Goal: Information Seeking & Learning: Learn about a topic

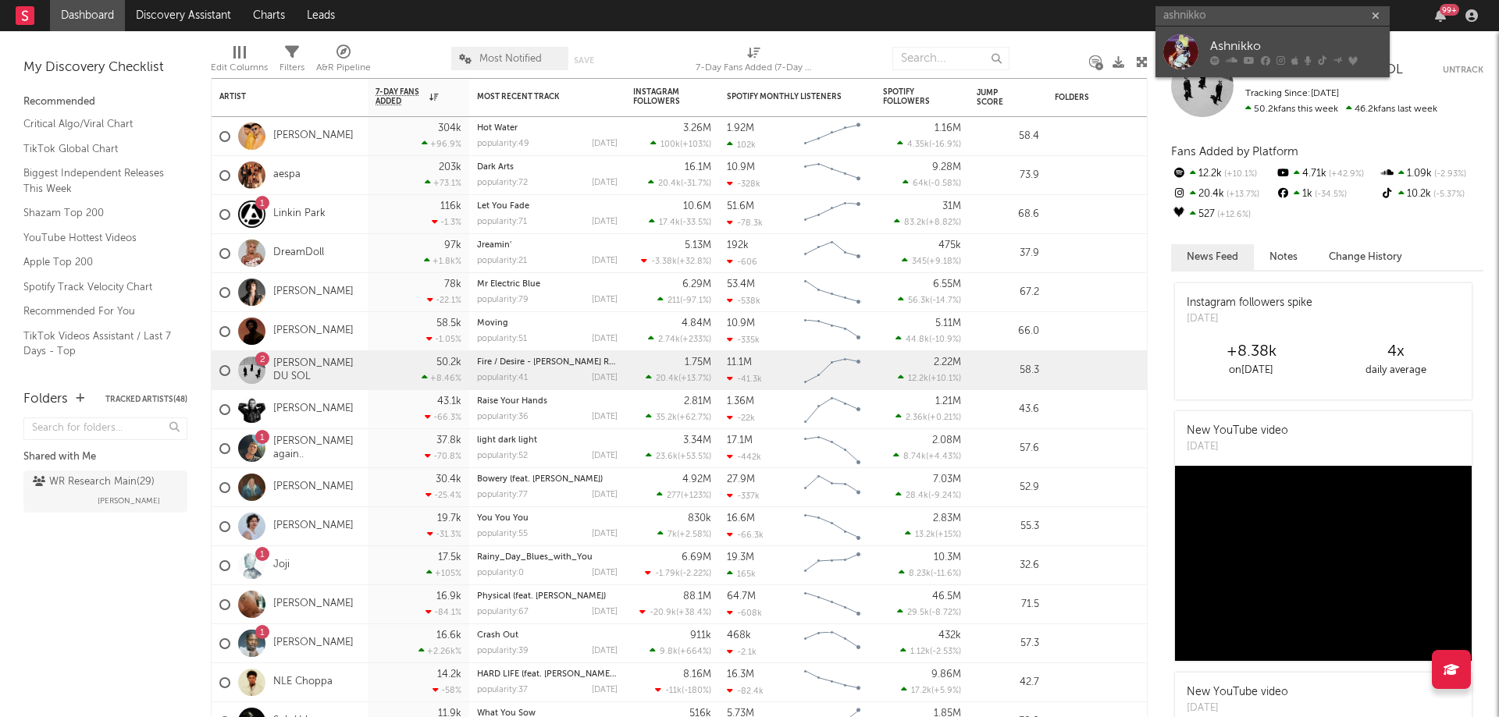
type input "ashnikko"
click at [1212, 45] on div "Ashnikko" at bounding box center [1296, 46] width 172 height 19
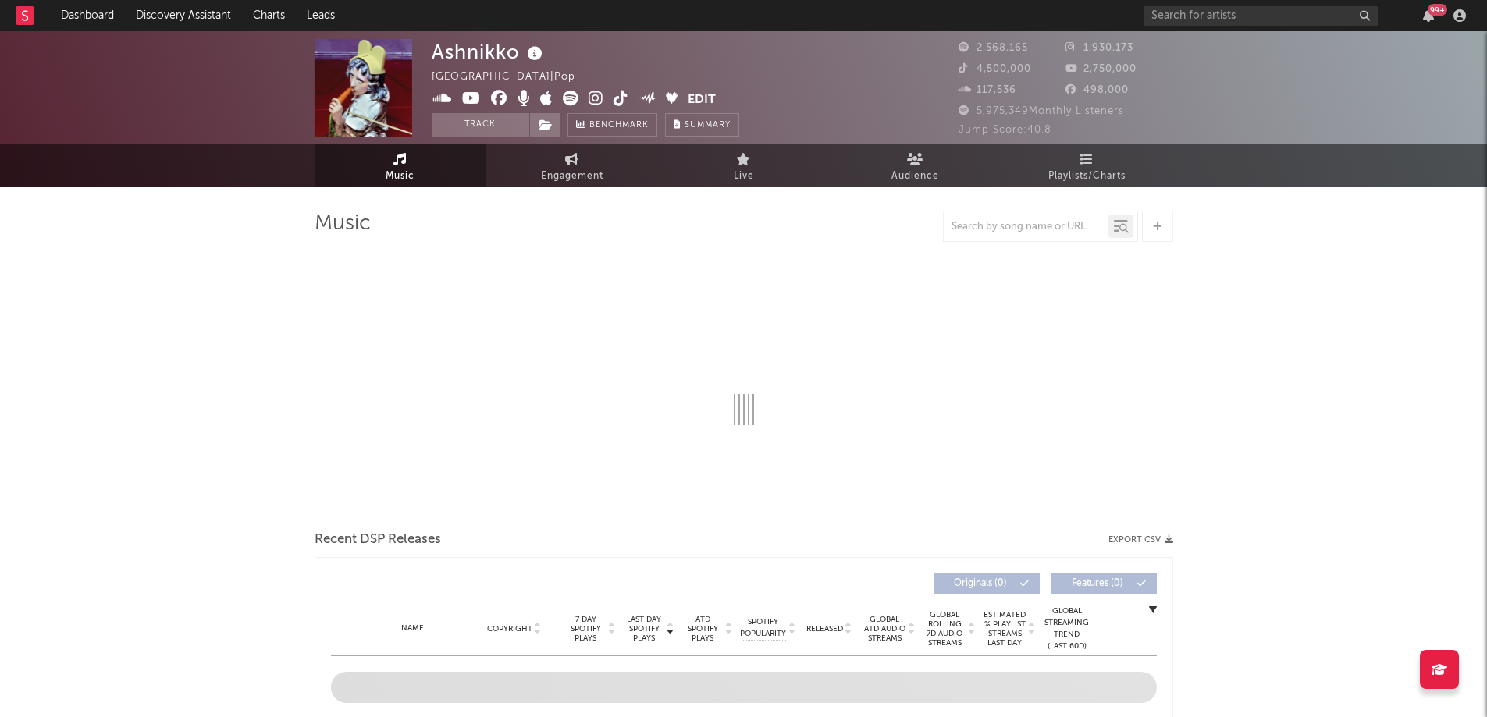
select select "6m"
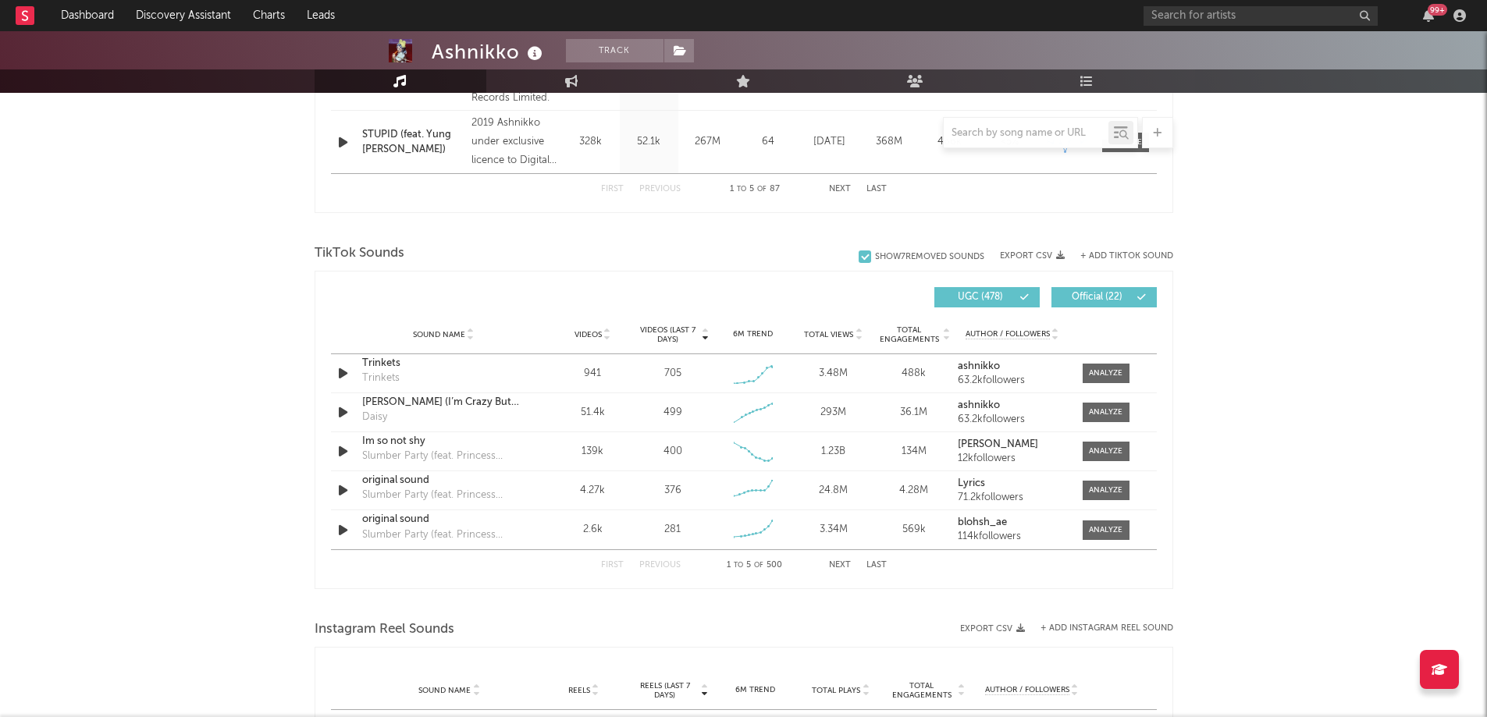
scroll to position [916, 0]
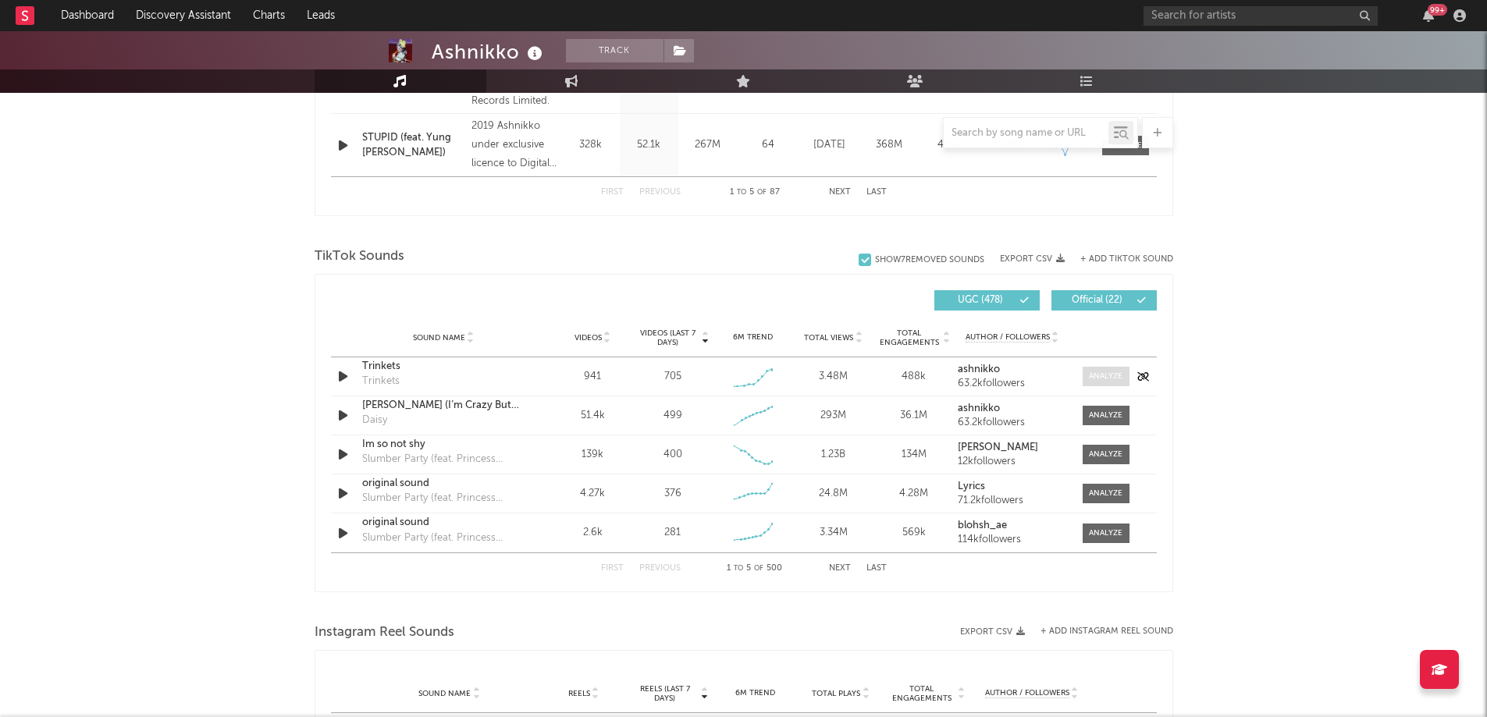
click at [1105, 379] on div at bounding box center [1106, 377] width 34 height 12
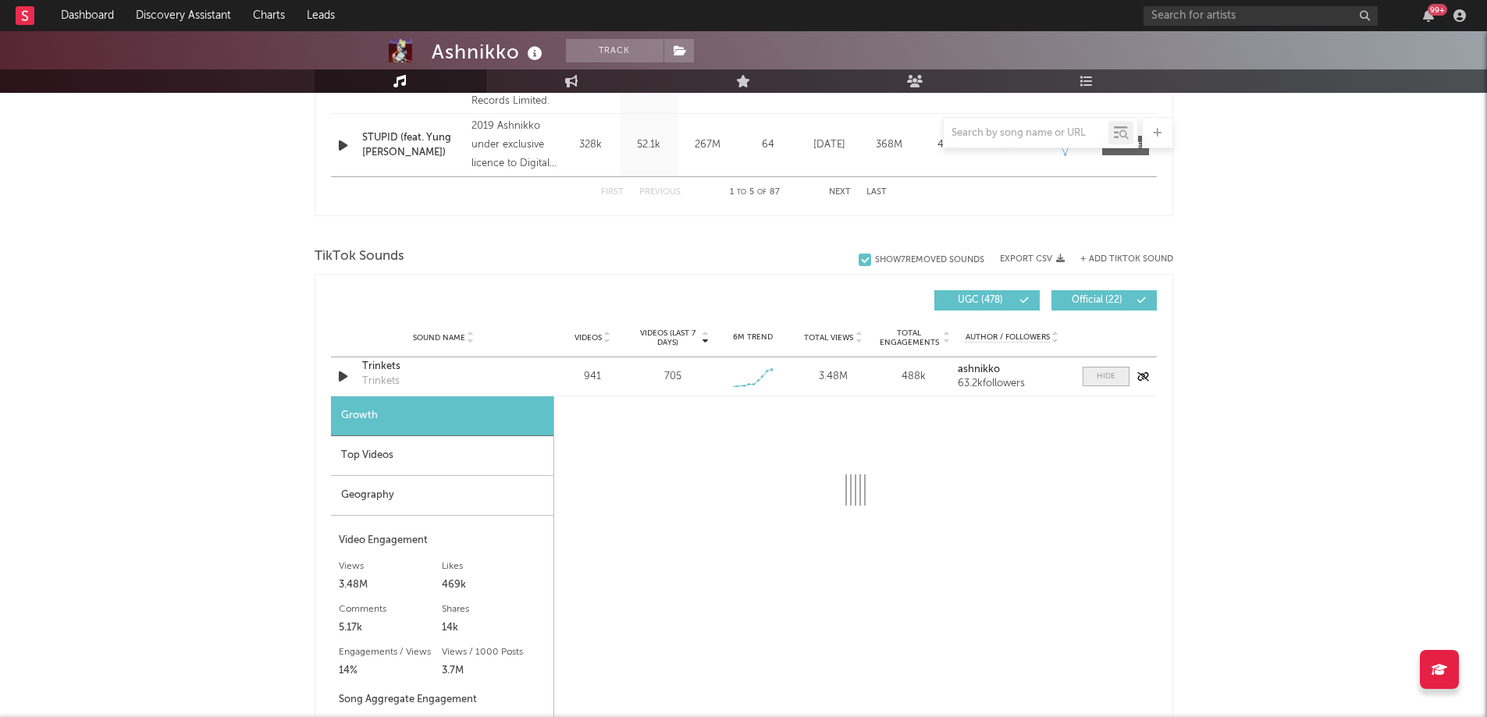
select select "1w"
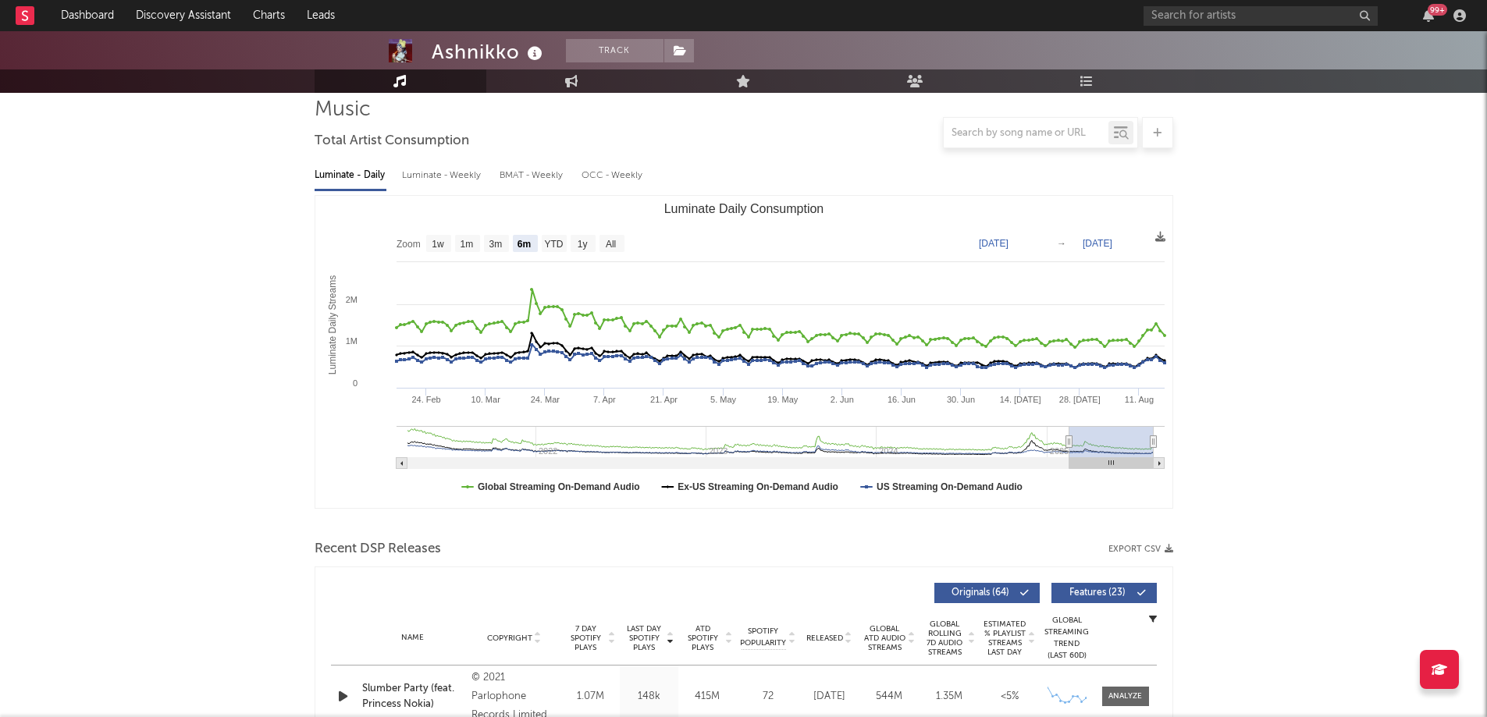
scroll to position [0, 0]
